Goal: Transaction & Acquisition: Purchase product/service

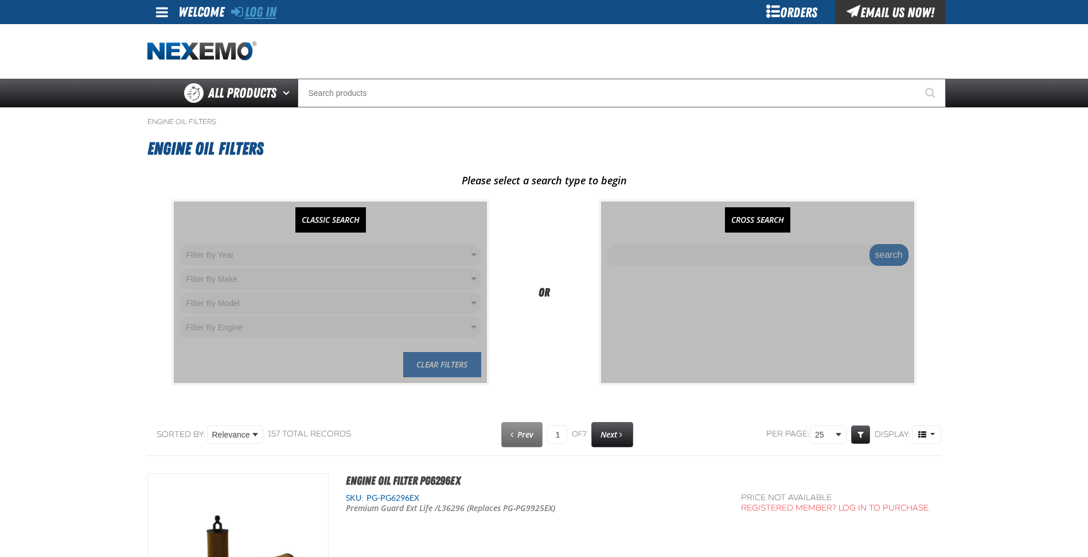
click at [254, 11] on link "Log In" at bounding box center [253, 12] width 45 height 16
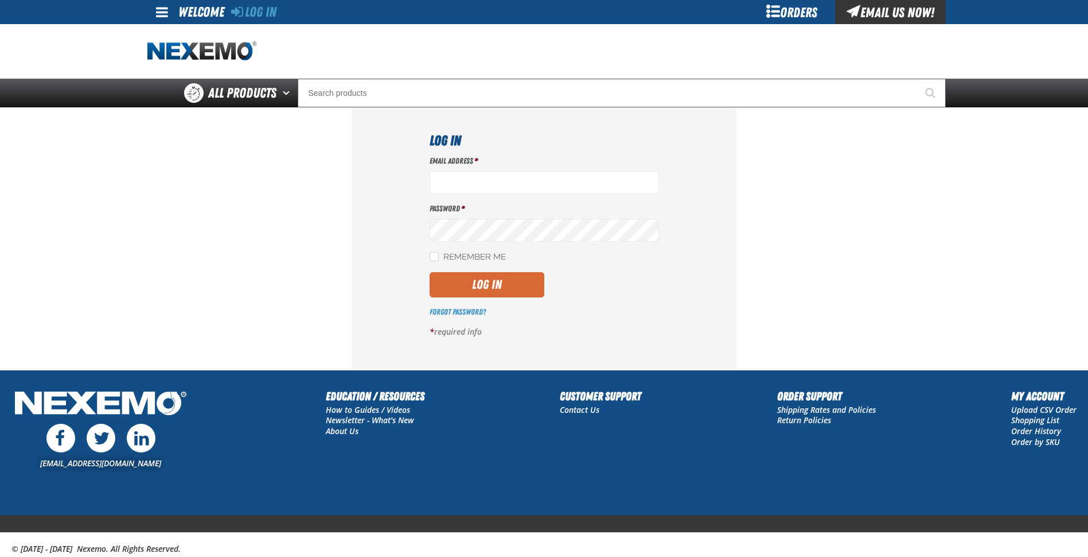
type input "jhonderd01@vtaig.com"
click at [496, 285] on button "Log In" at bounding box center [487, 284] width 115 height 25
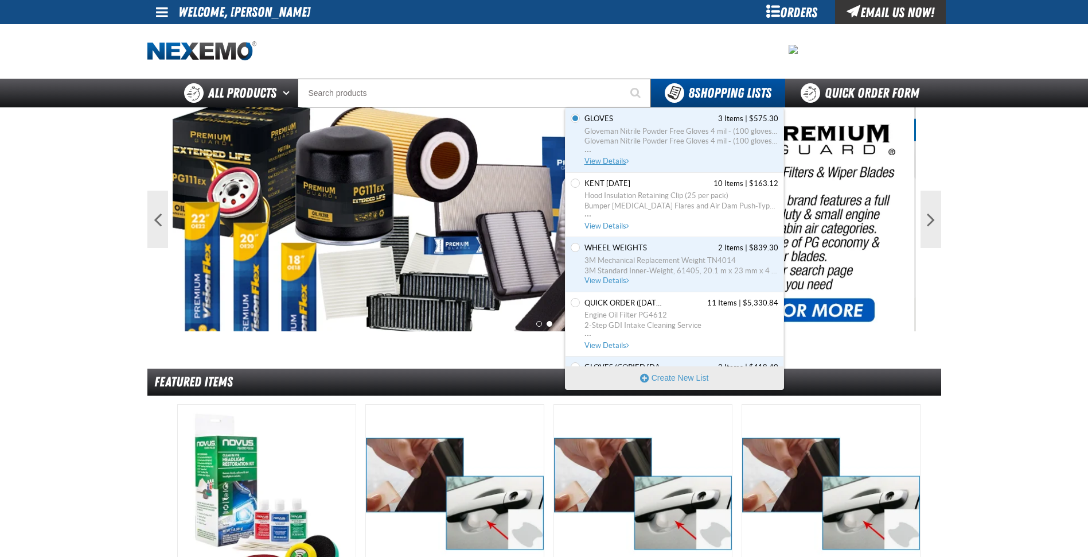
click at [622, 152] on span "Gloveman Nitrile Powder Free Gloves 4 mil - (100 gloves per box MIN 10 box orde…" at bounding box center [682, 141] width 194 height 30
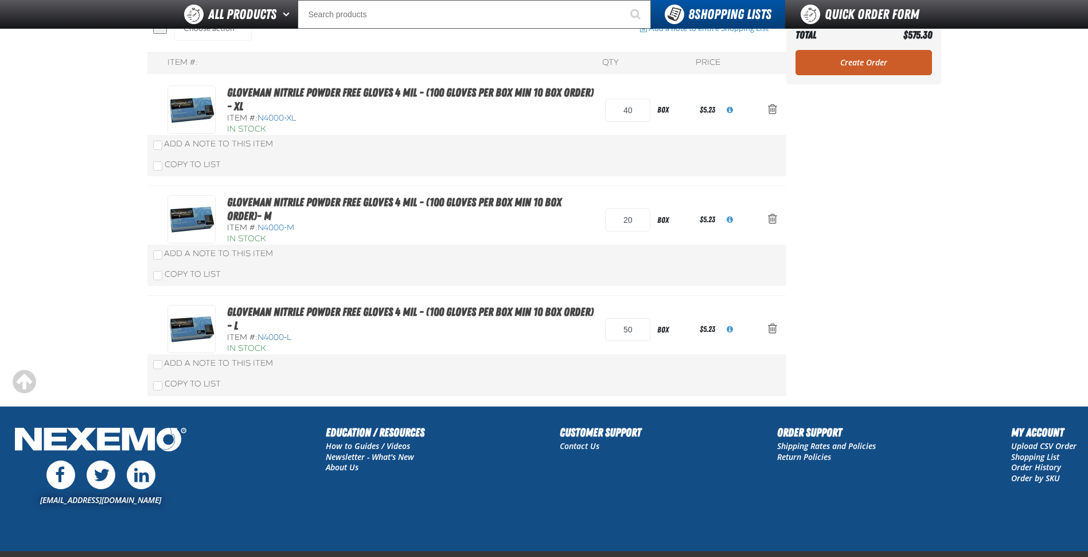
scroll to position [115, 0]
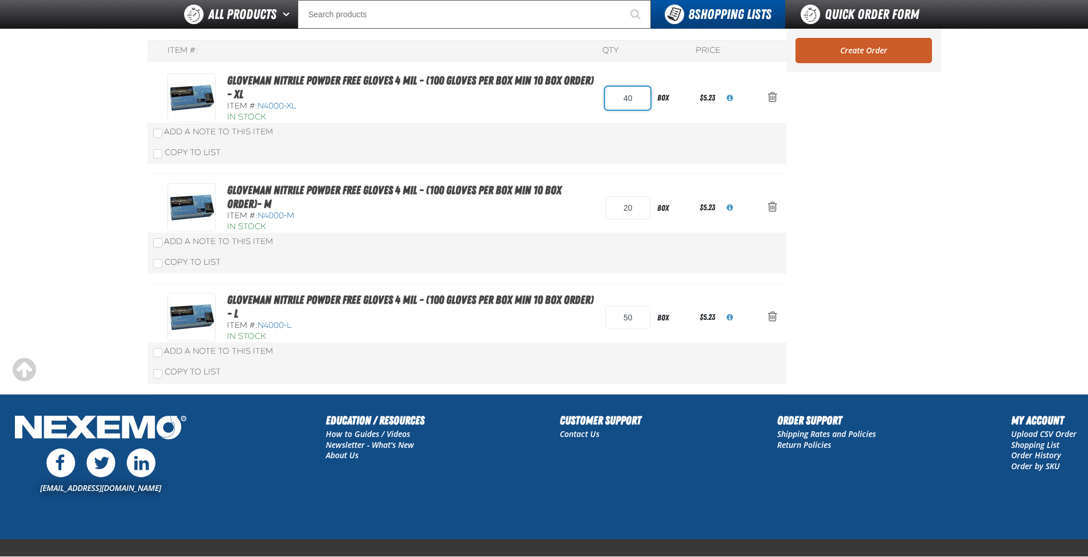
drag, startPoint x: 633, startPoint y: 93, endPoint x: 614, endPoint y: 96, distance: 19.8
click at [614, 96] on input "40" at bounding box center [627, 98] width 45 height 23
type input "50"
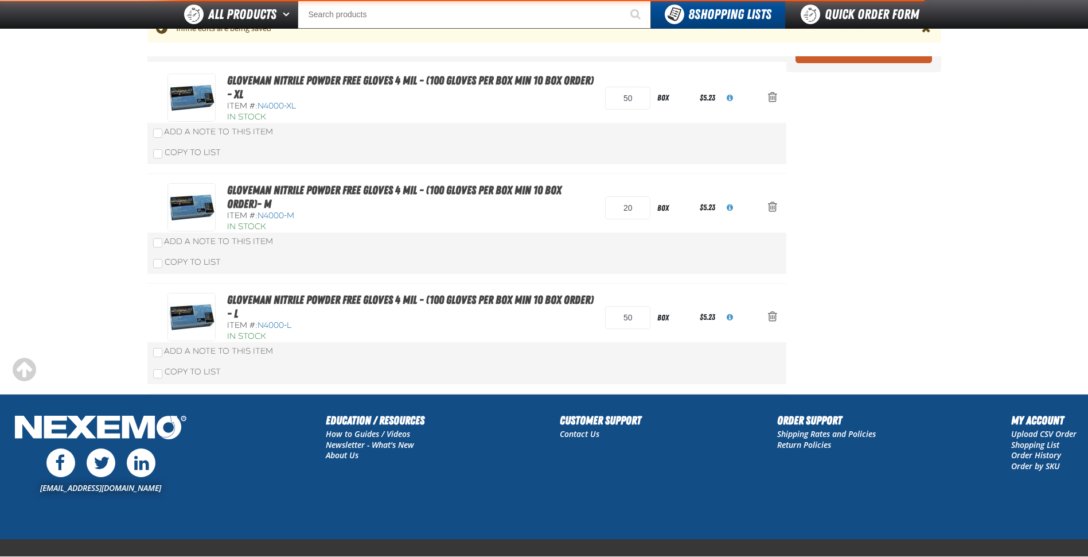
click at [855, 166] on aside "Summary 3 Items Subtotal $575.30 Total $575.30 Loading... Create Order" at bounding box center [864, 179] width 155 height 430
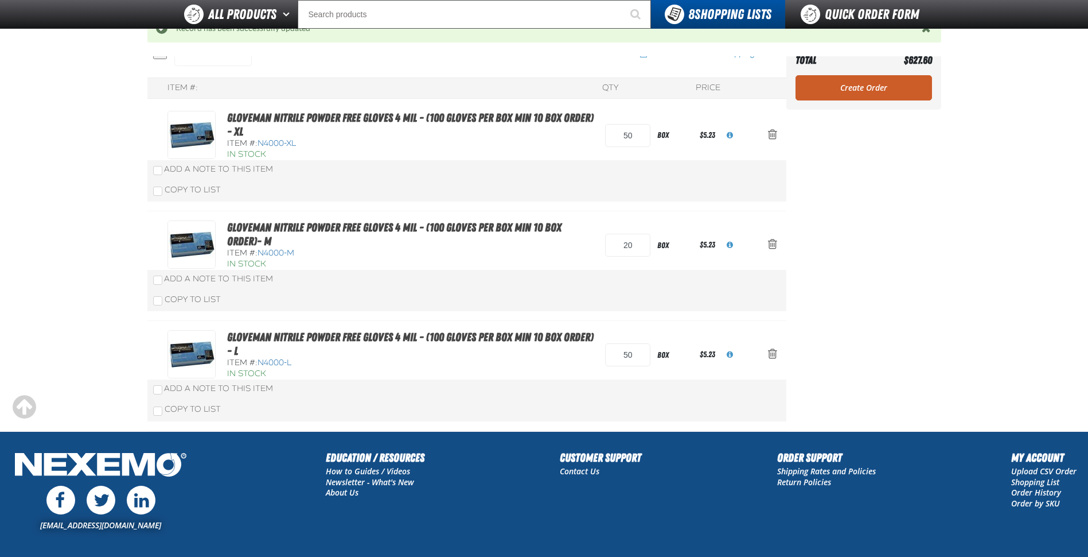
scroll to position [112, 0]
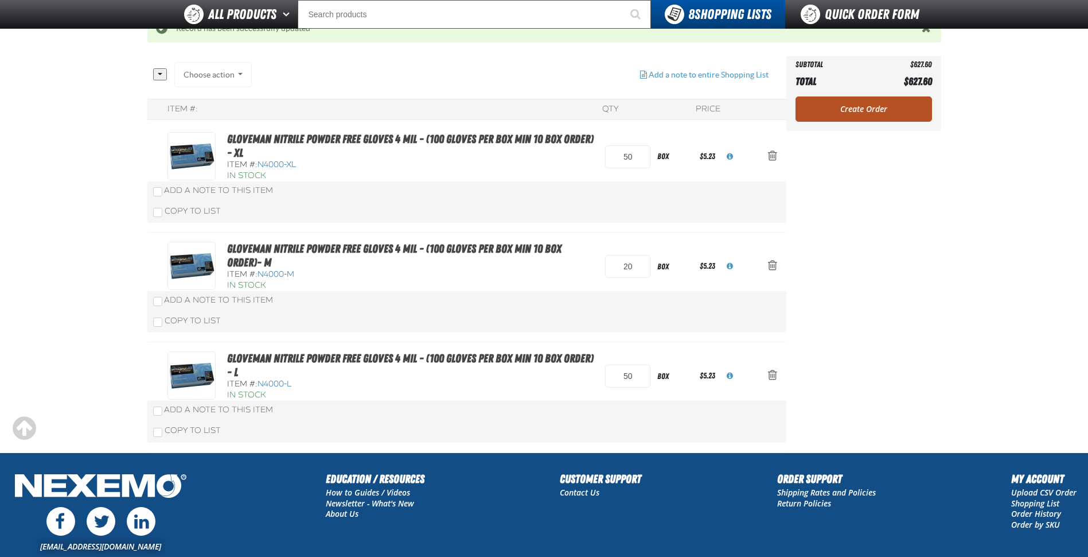
click at [865, 100] on link "Create Order" at bounding box center [864, 108] width 137 height 25
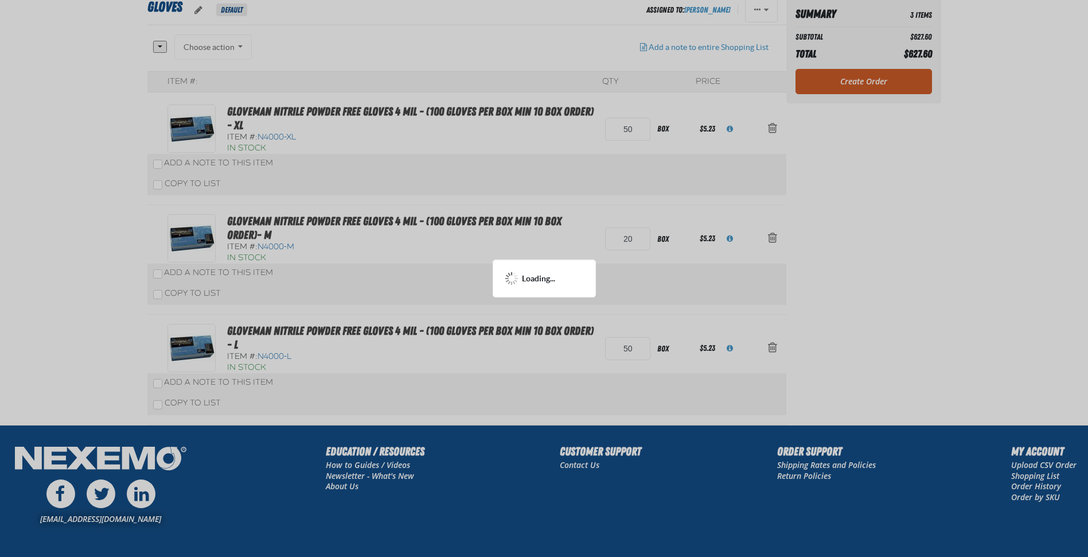
scroll to position [56, 0]
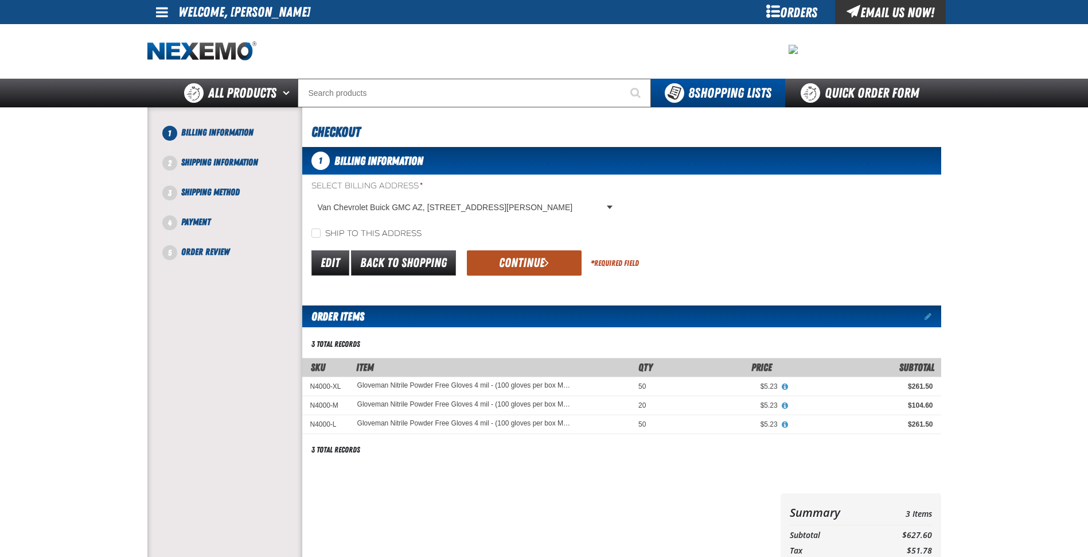
click at [525, 259] on button "Continue" at bounding box center [524, 262] width 115 height 25
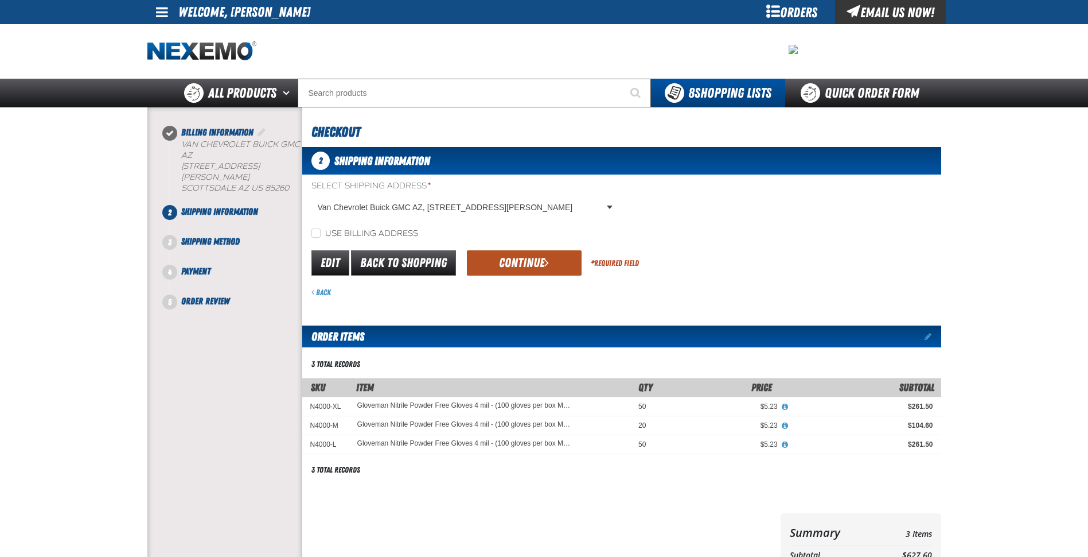
click at [524, 261] on button "Continue" at bounding box center [524, 262] width 115 height 25
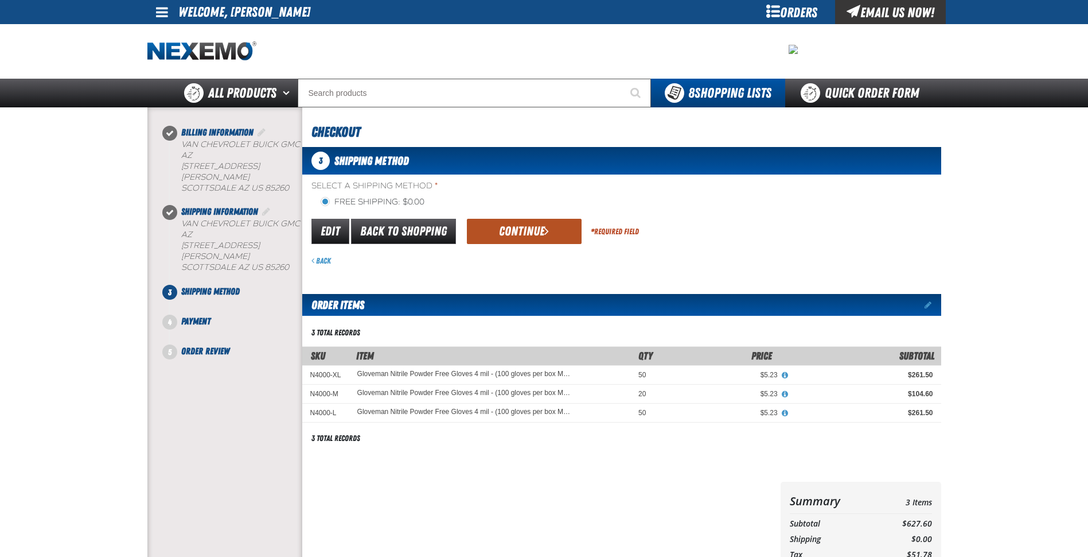
click at [518, 235] on button "Continue" at bounding box center [524, 231] width 115 height 25
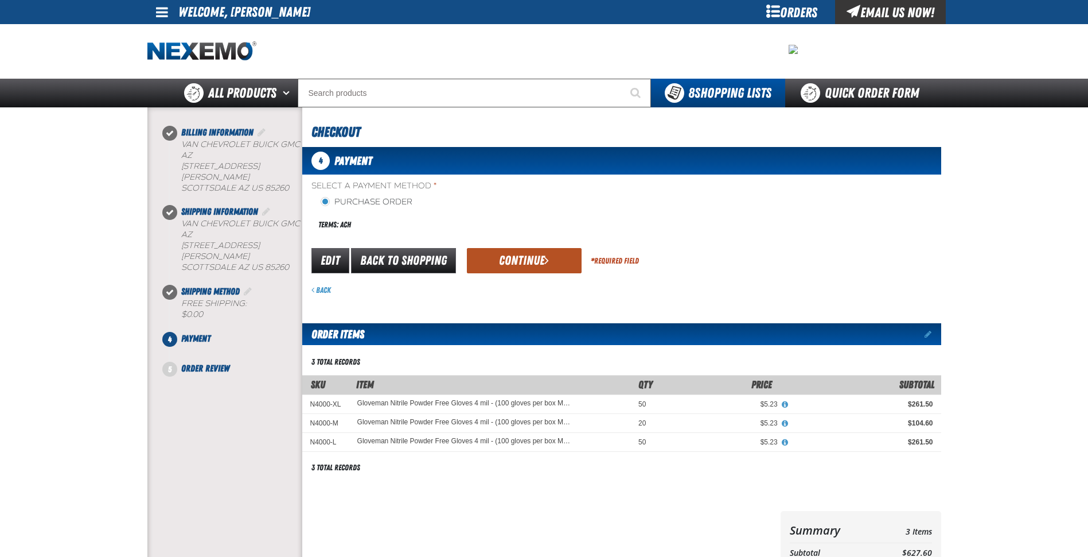
click at [519, 256] on button "Continue" at bounding box center [524, 260] width 115 height 25
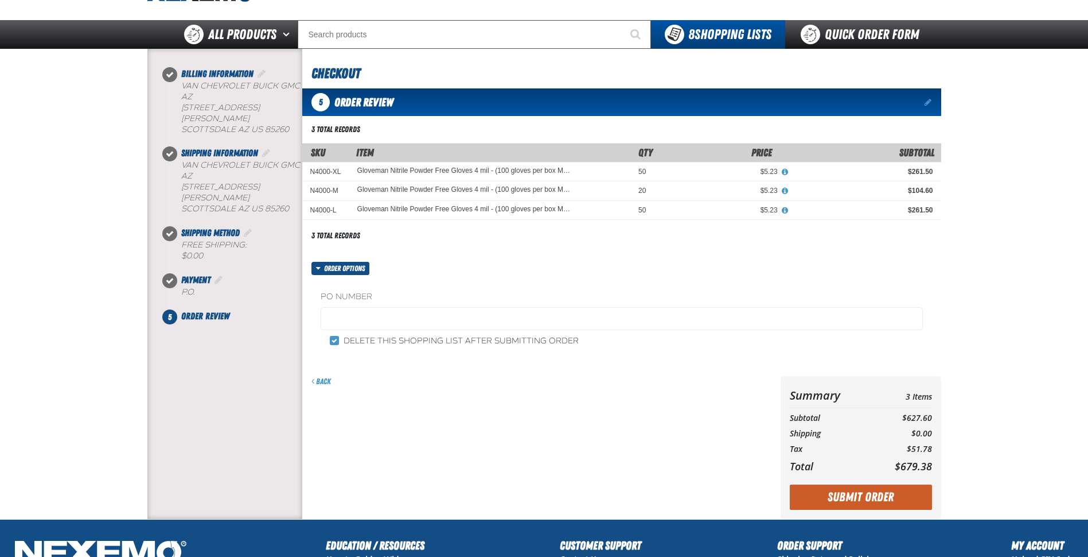
scroll to position [115, 0]
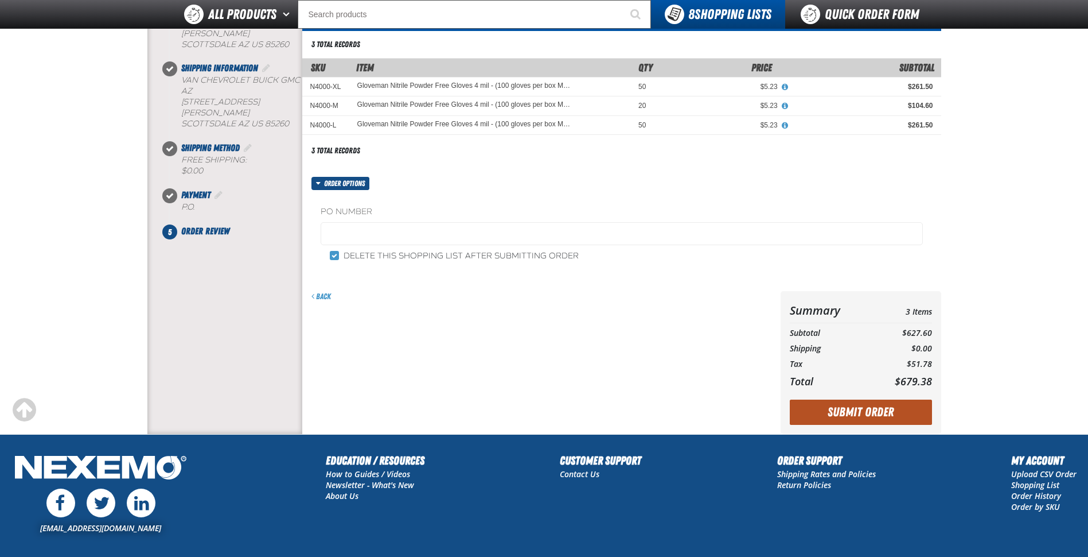
click at [855, 414] on button "Submit Order" at bounding box center [861, 411] width 142 height 25
